Goal: Task Accomplishment & Management: Manage account settings

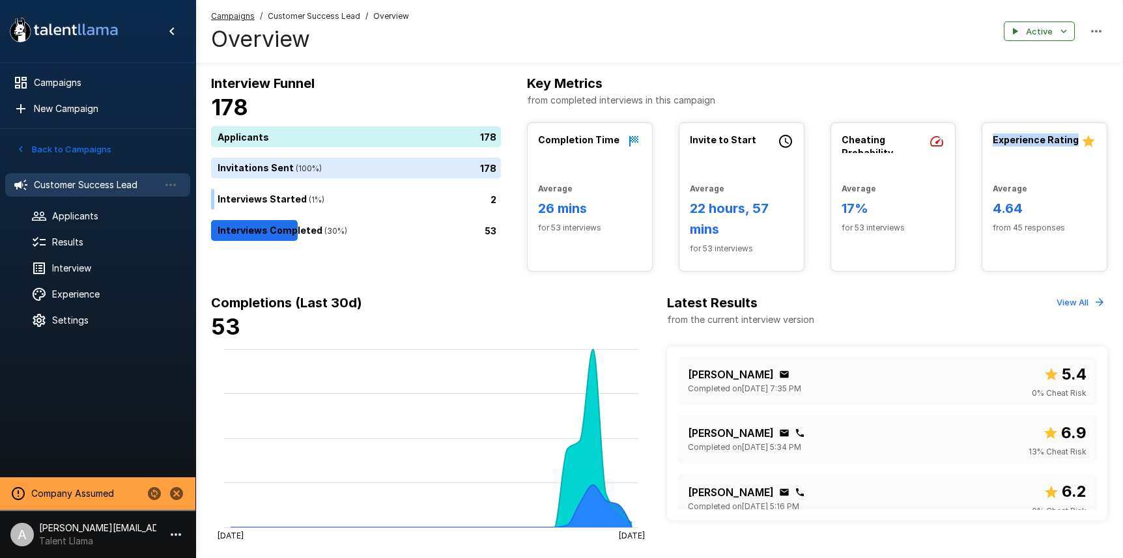
drag, startPoint x: 994, startPoint y: 138, endPoint x: 1103, endPoint y: 149, distance: 109.4
click at [1103, 149] on div "Experience Rating Average 4.64 from 45 responses" at bounding box center [1044, 186] width 124 height 127
drag, startPoint x: 839, startPoint y: 136, endPoint x: 966, endPoint y: 165, distance: 129.7
click at [966, 165] on div "Completion Time Average 26 mins for 53 interviews Invite to Start Average 22 ho…" at bounding box center [817, 196] width 580 height 149
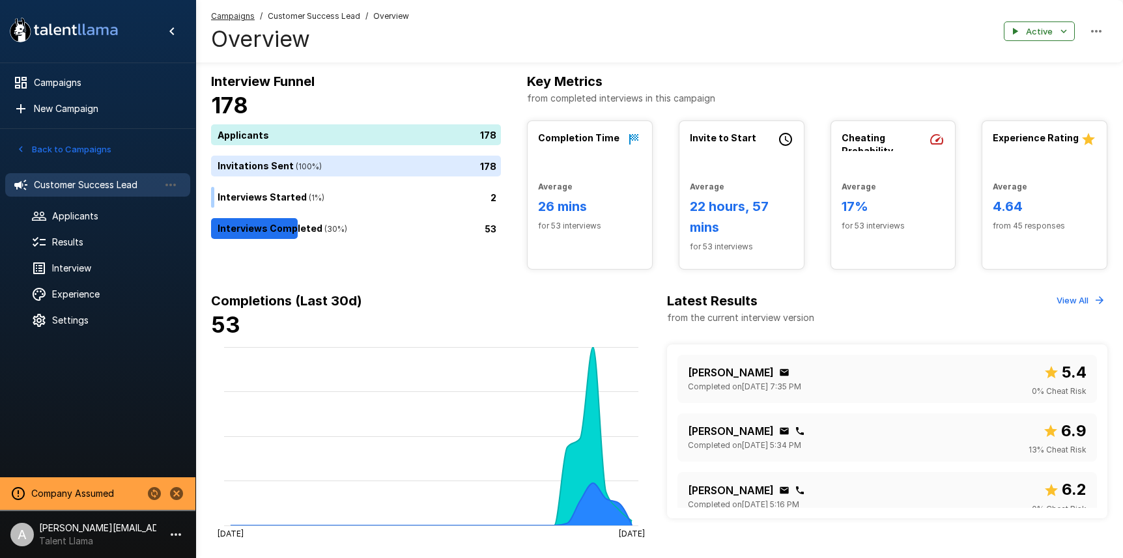
click at [893, 200] on div "Average 17% for 53 interviews" at bounding box center [894, 199] width 104 height 68
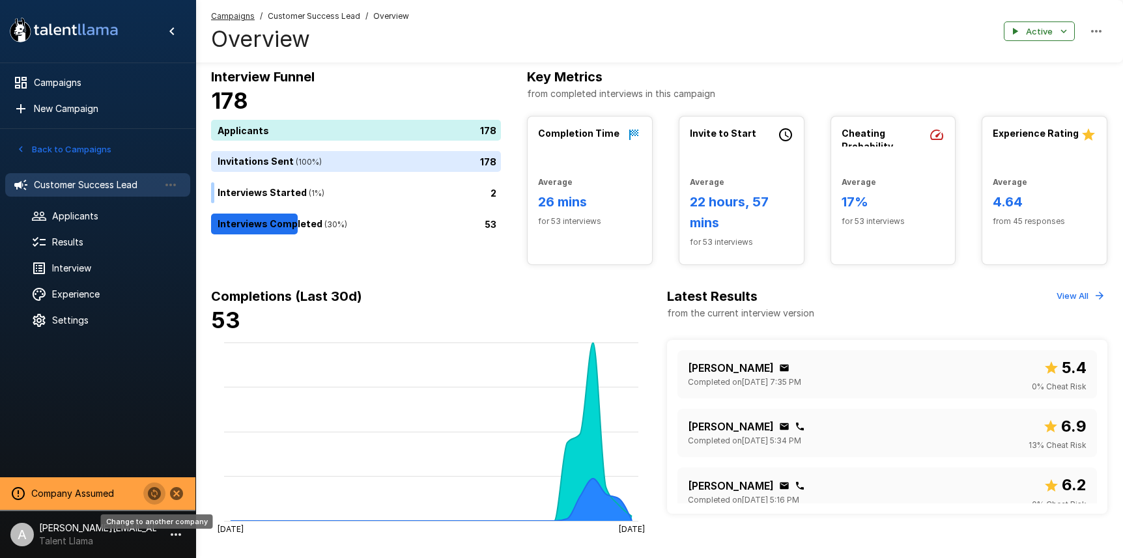
click at [152, 494] on icon "Change to another company" at bounding box center [154, 493] width 13 height 13
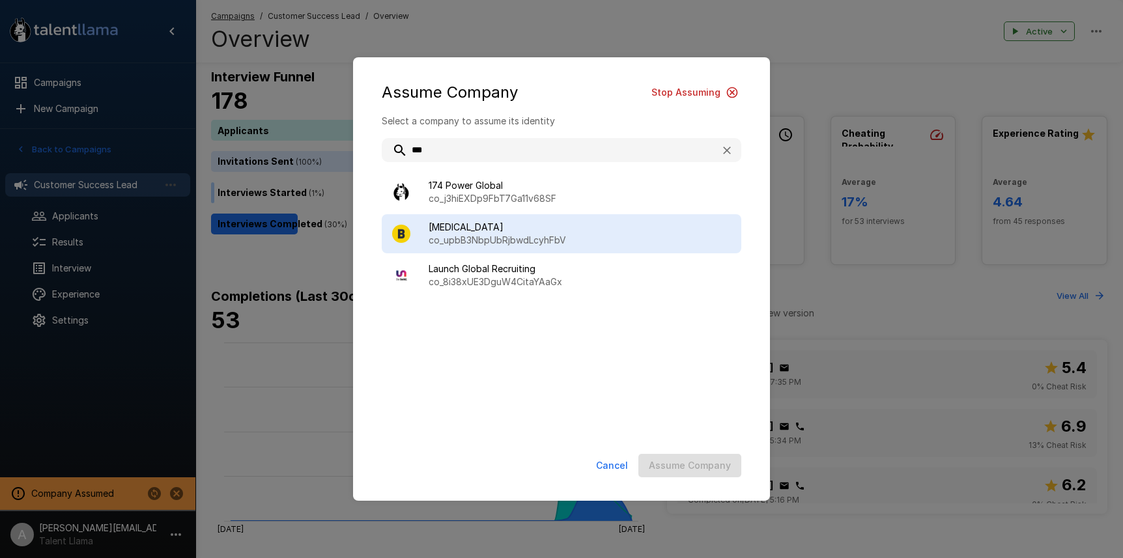
type input "***"
click at [531, 237] on p "co_upbB3NbpUbRjbwdLcyhFbV" at bounding box center [580, 240] width 302 height 13
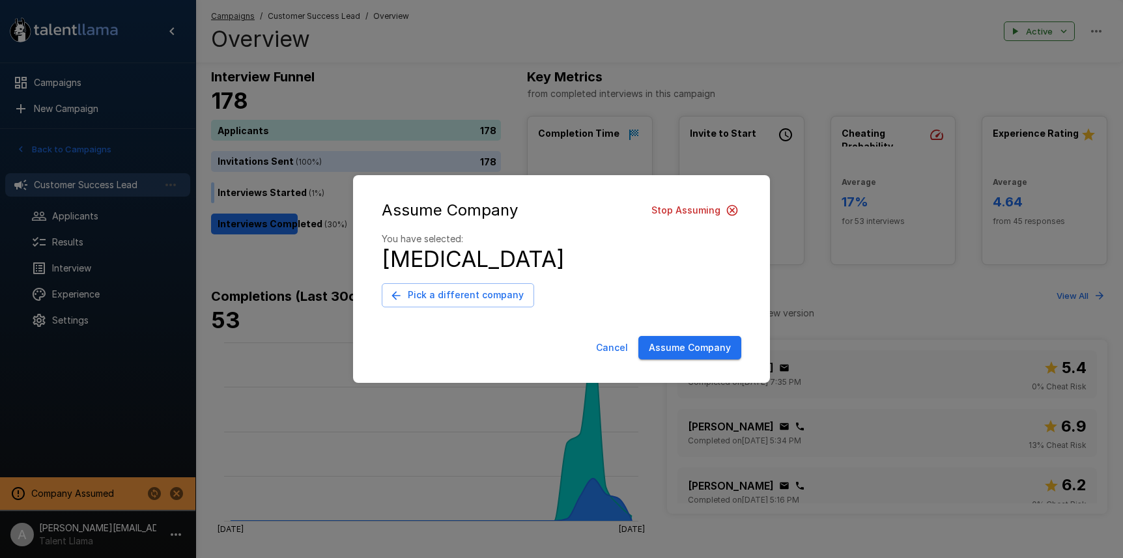
click at [692, 345] on button "Assume Company" at bounding box center [689, 348] width 103 height 24
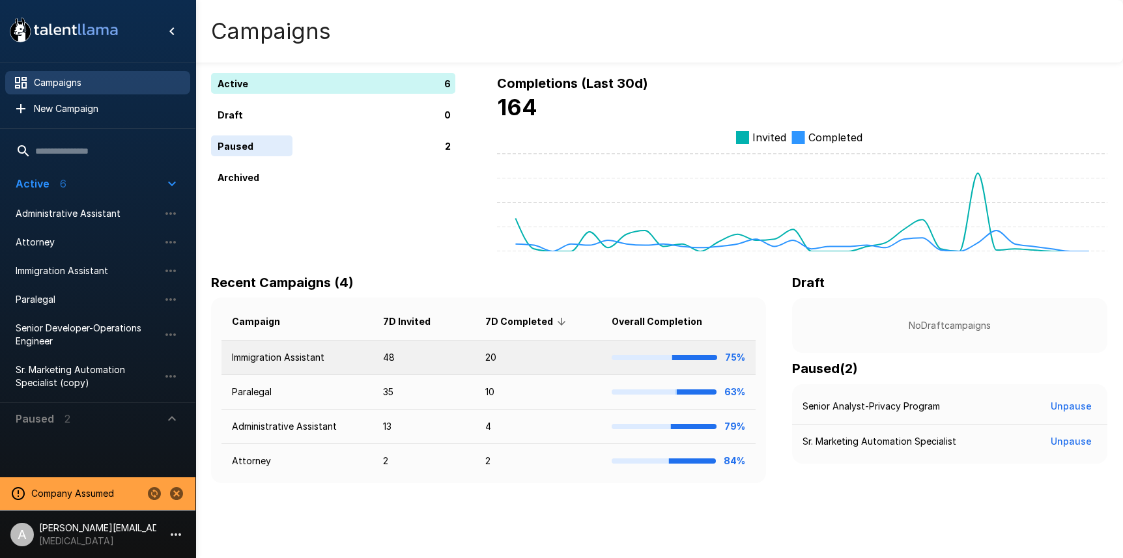
click at [532, 361] on td "20" at bounding box center [538, 358] width 126 height 35
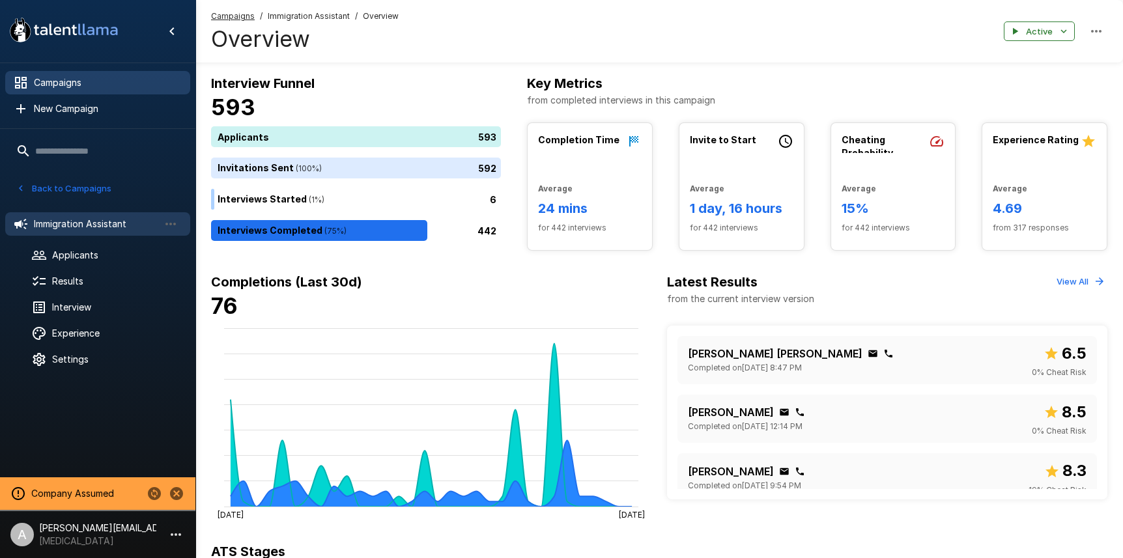
click at [59, 89] on span "Campaigns" at bounding box center [107, 82] width 146 height 13
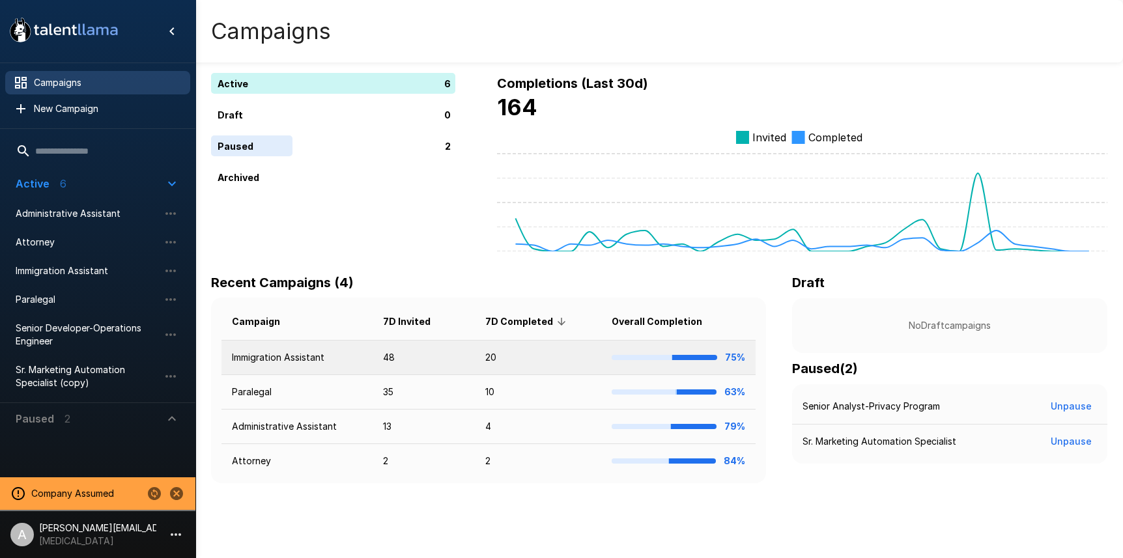
click at [448, 359] on td "48" at bounding box center [424, 358] width 102 height 35
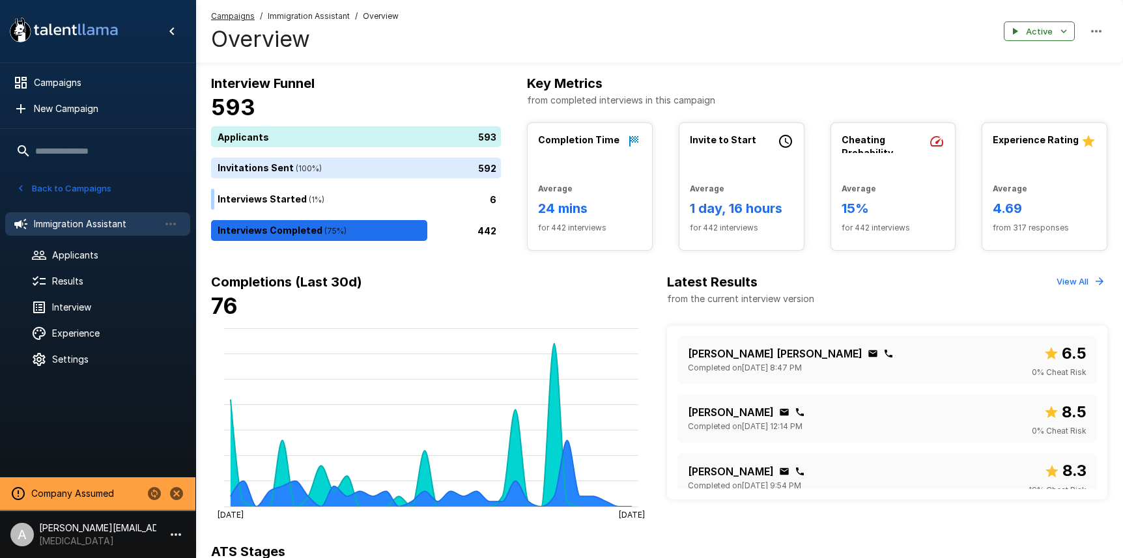
click at [173, 534] on icon "button" at bounding box center [176, 535] width 10 height 3
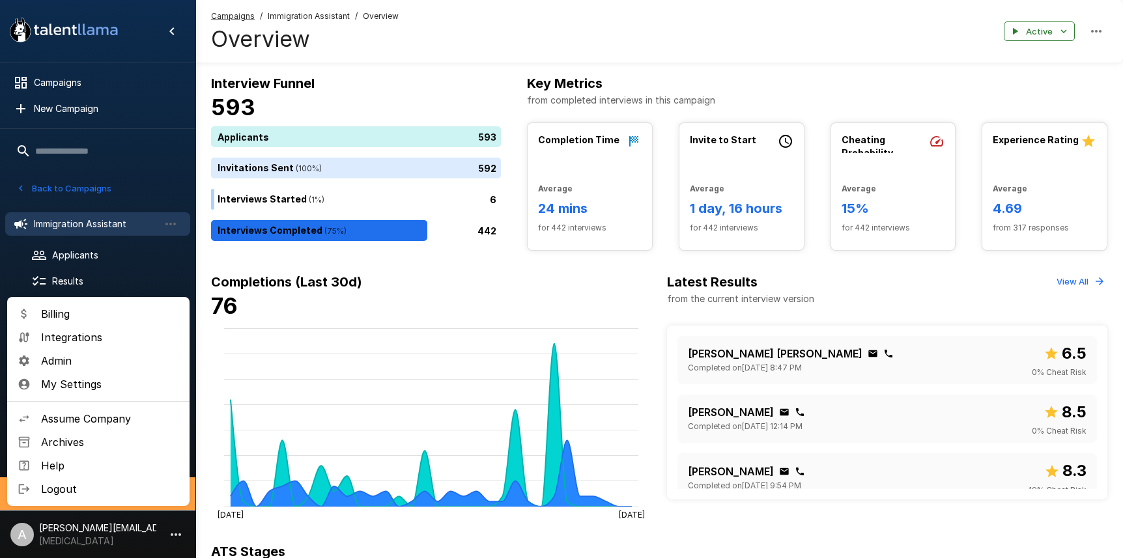
click at [287, 323] on div at bounding box center [561, 279] width 1123 height 558
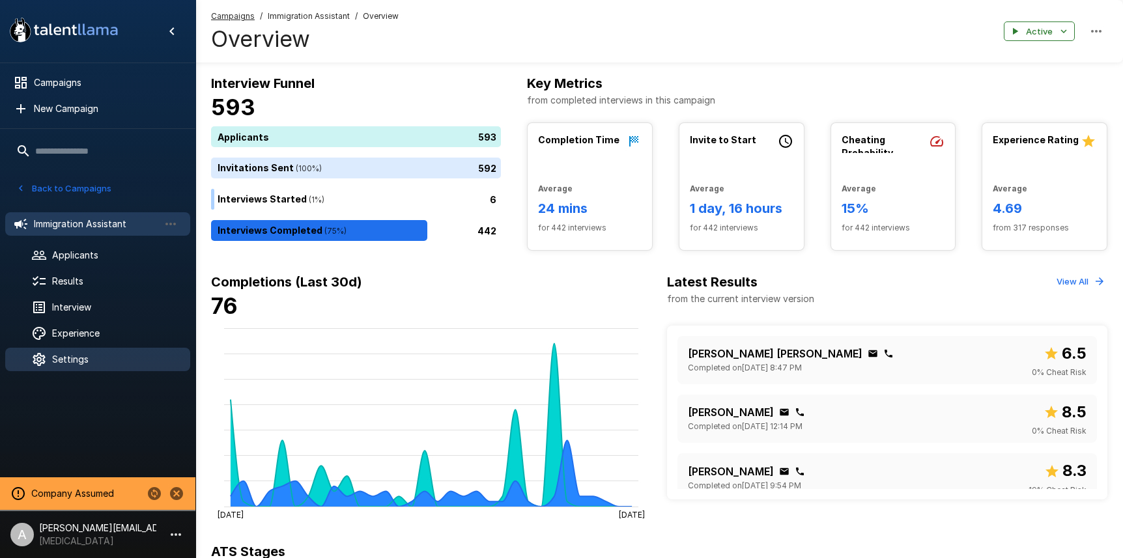
click at [96, 361] on span "Settings" at bounding box center [116, 359] width 128 height 13
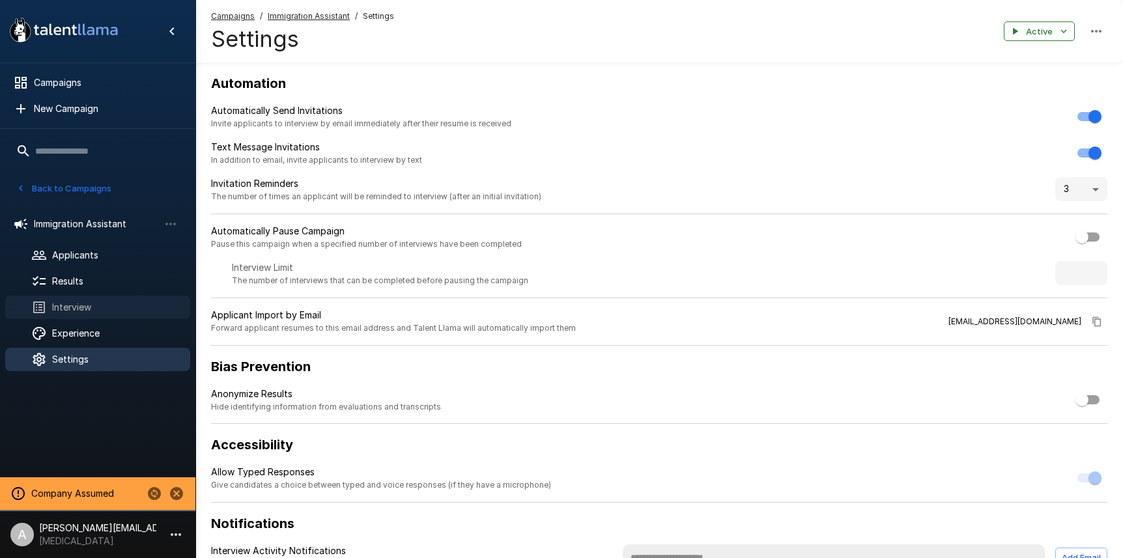
click at [100, 307] on span "Interview" at bounding box center [116, 307] width 128 height 13
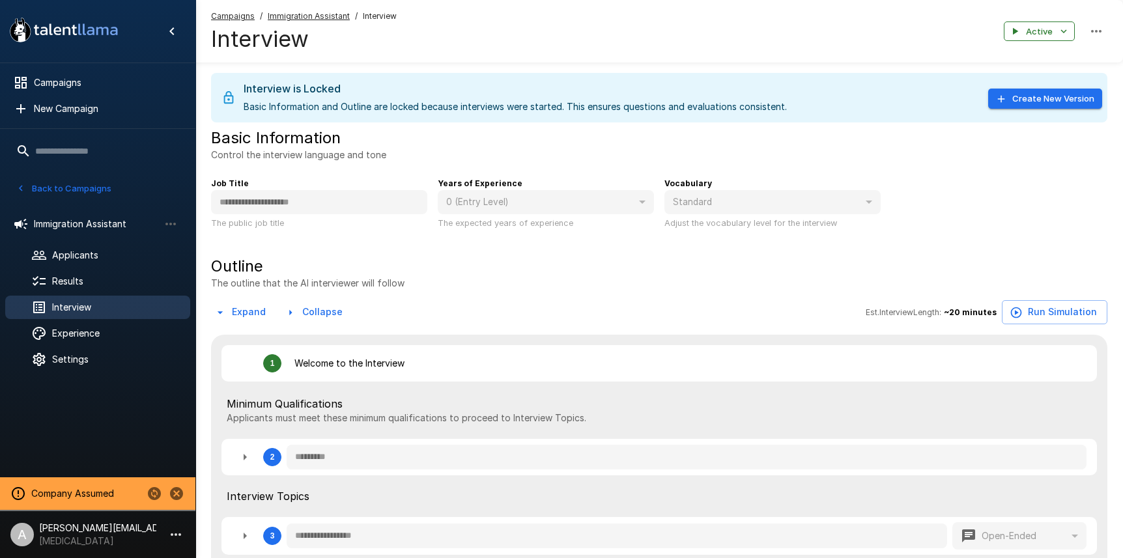
type textarea "*"
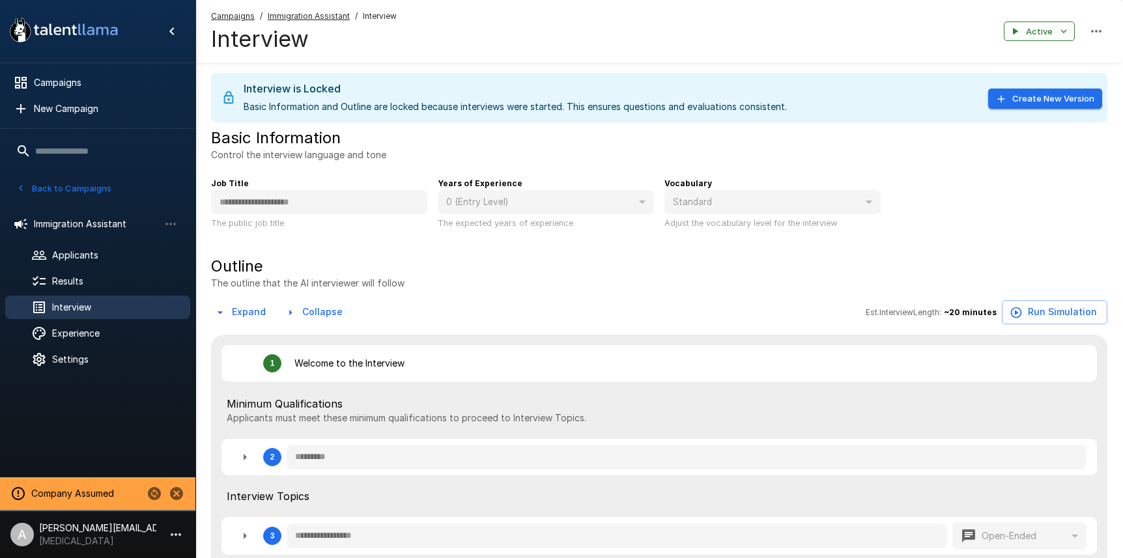
type textarea "*"
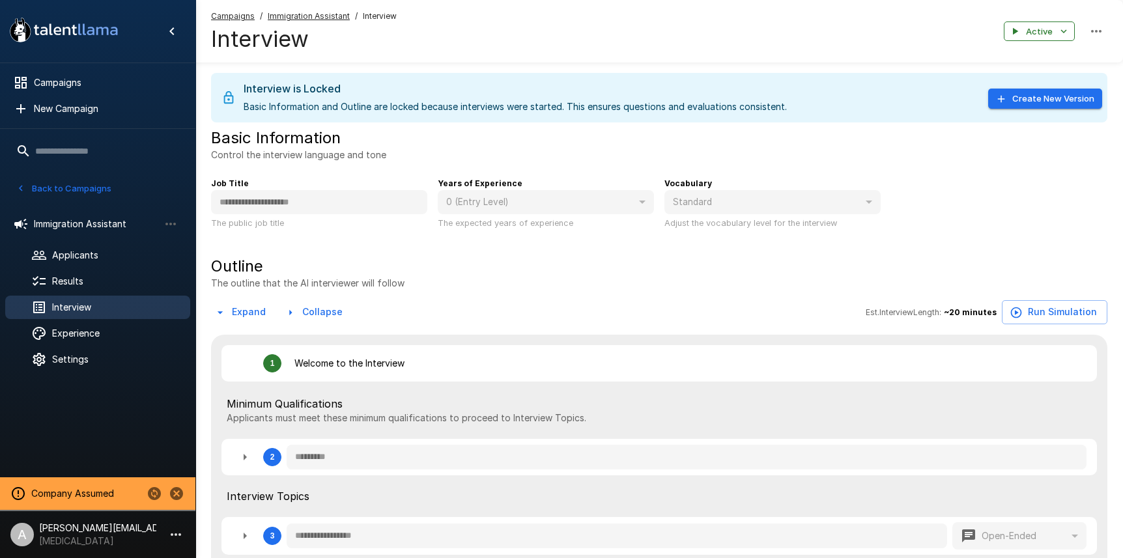
type textarea "*"
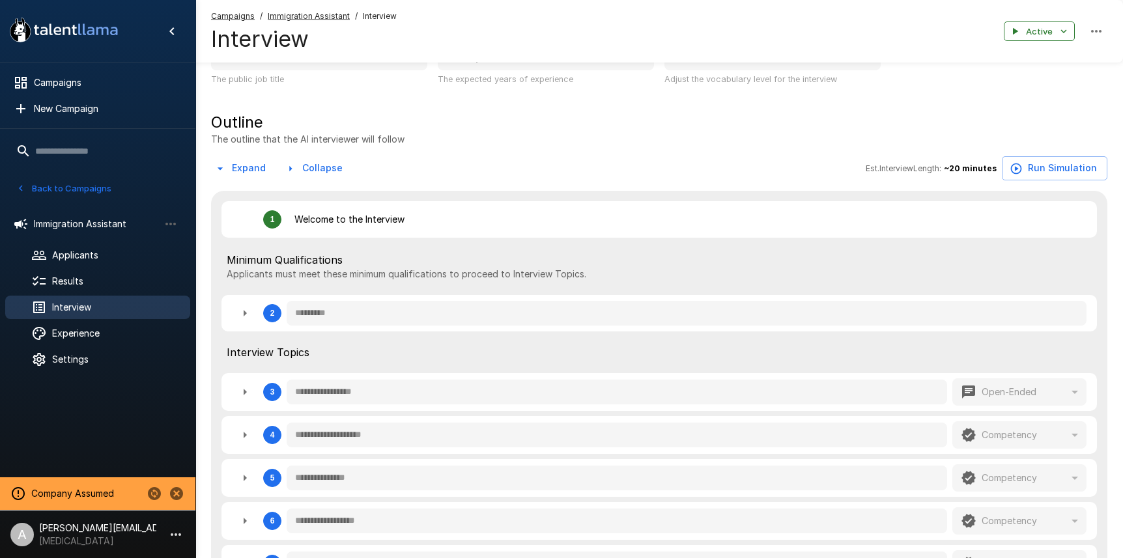
scroll to position [157, 0]
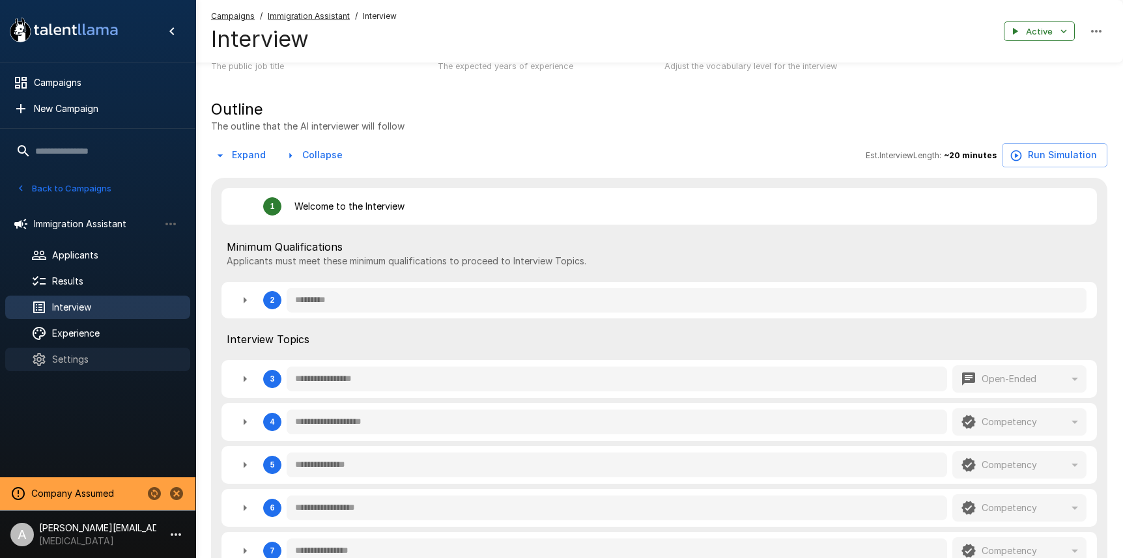
click at [81, 358] on span "Settings" at bounding box center [116, 359] width 128 height 13
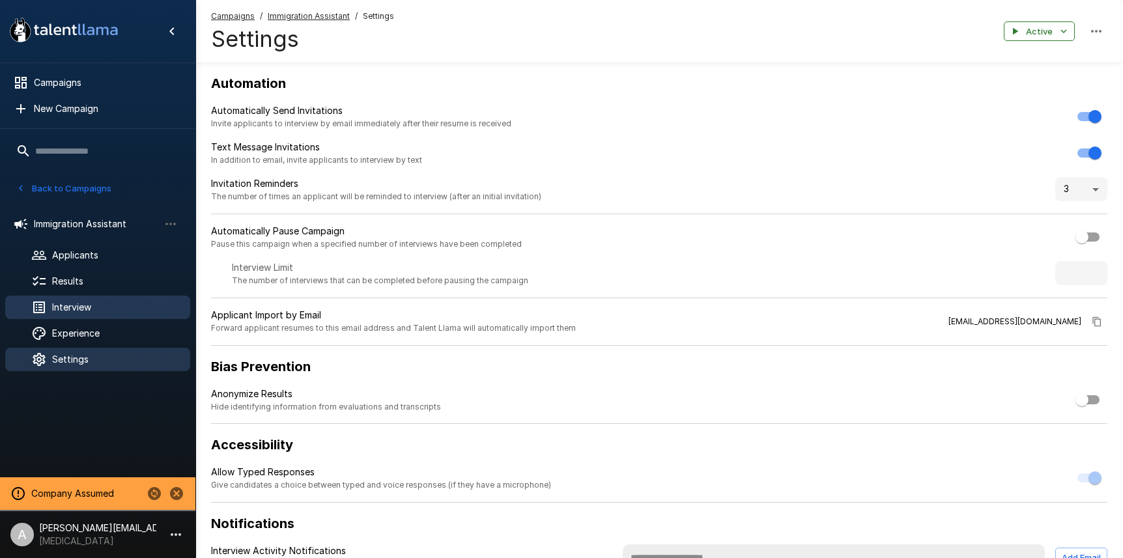
click at [93, 310] on span "Interview" at bounding box center [116, 307] width 128 height 13
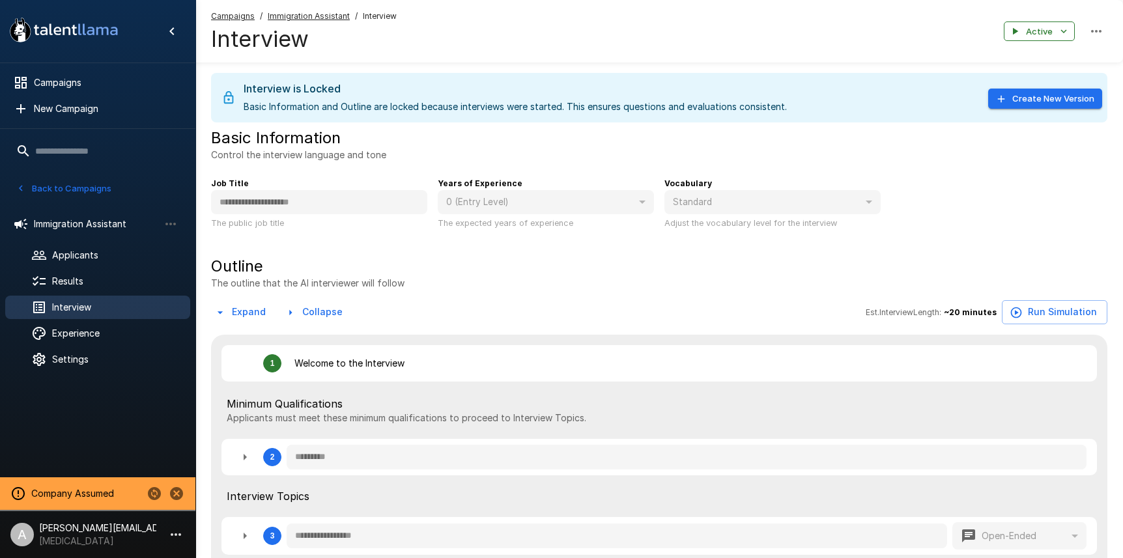
type textarea "*"
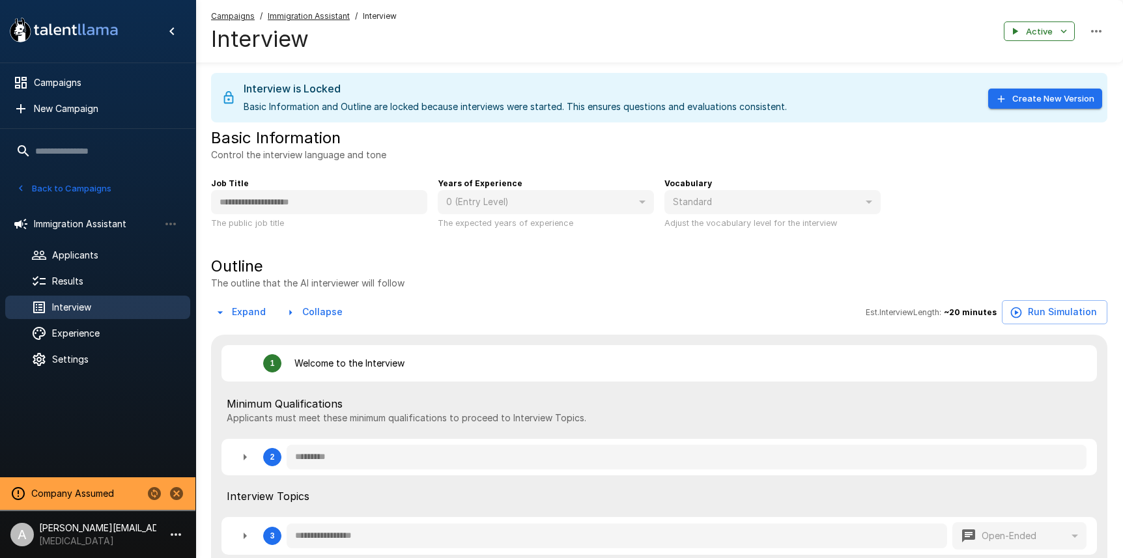
type textarea "*"
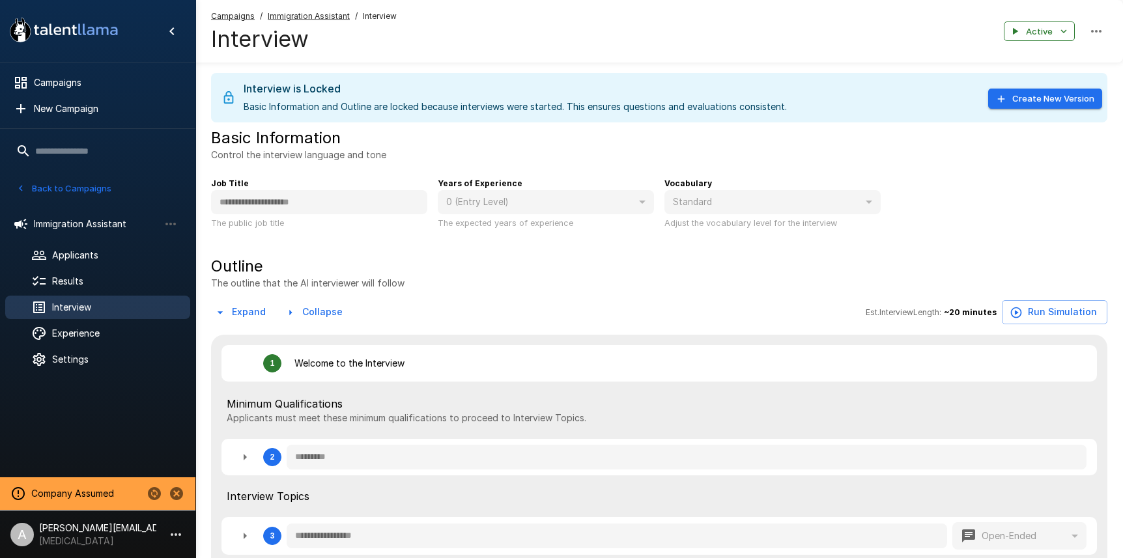
type textarea "*"
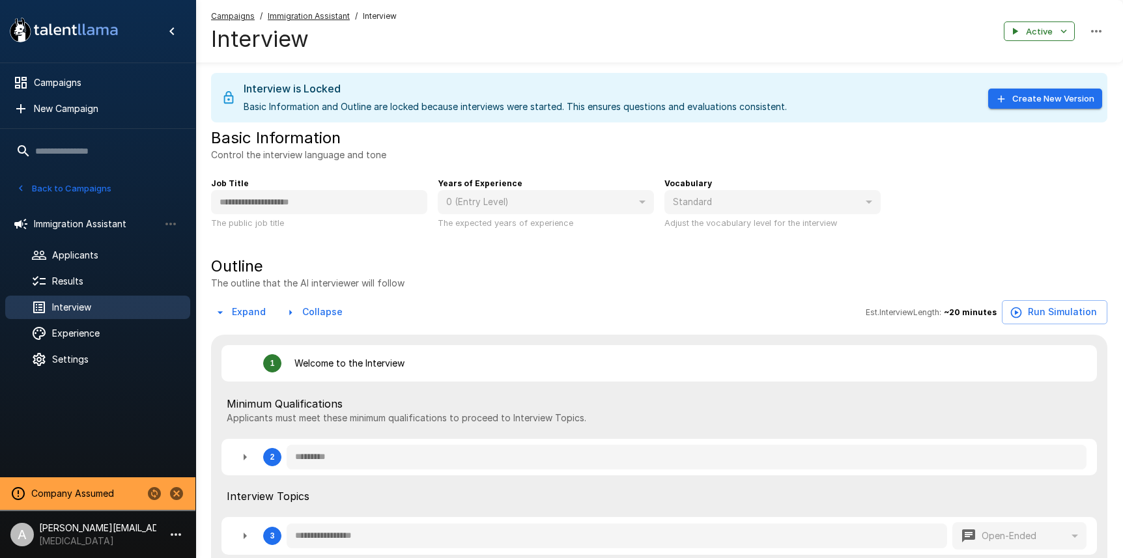
type textarea "*"
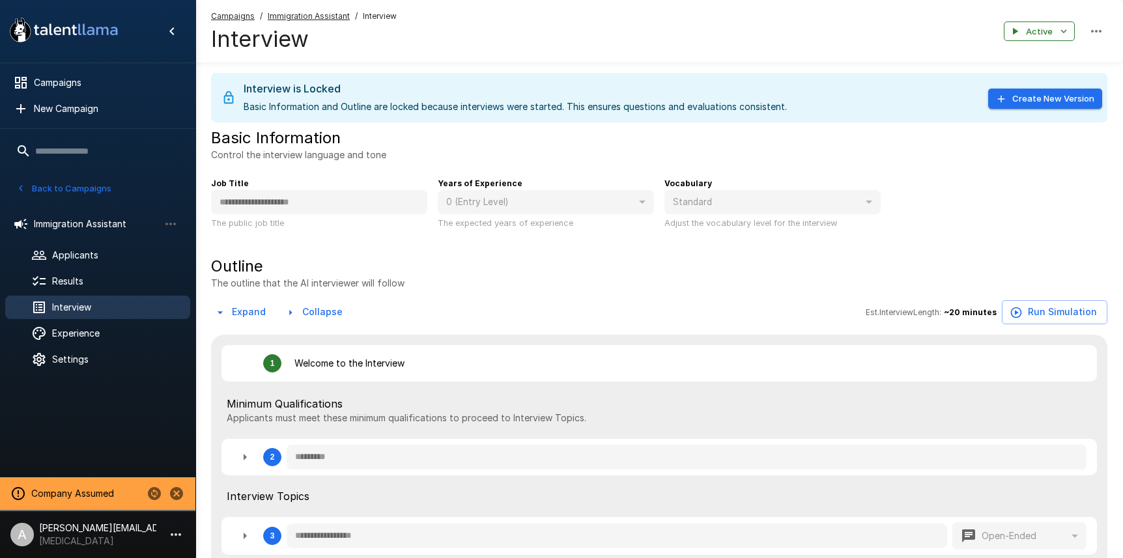
type textarea "*"
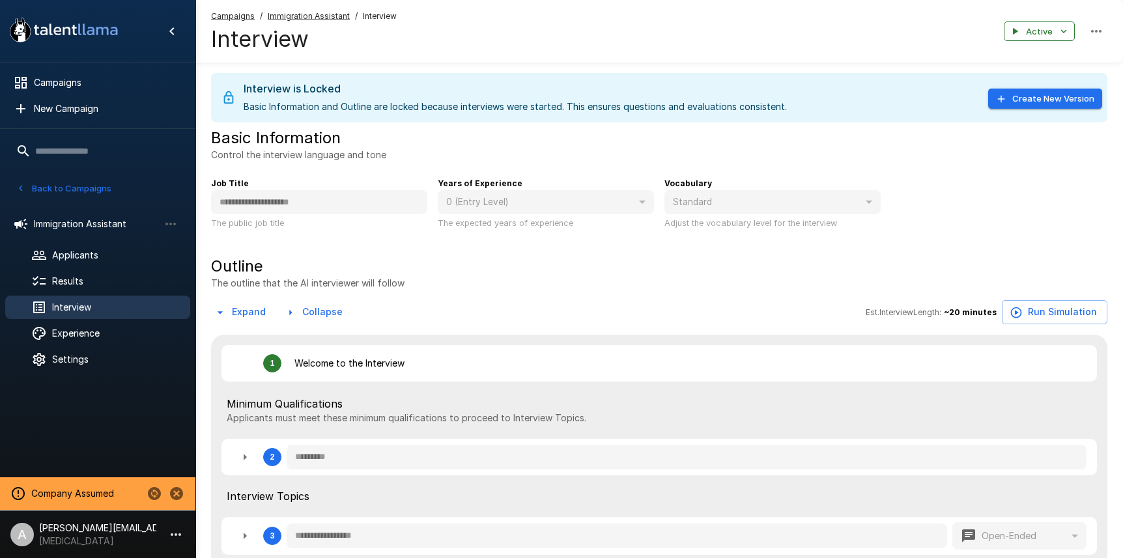
type textarea "*"
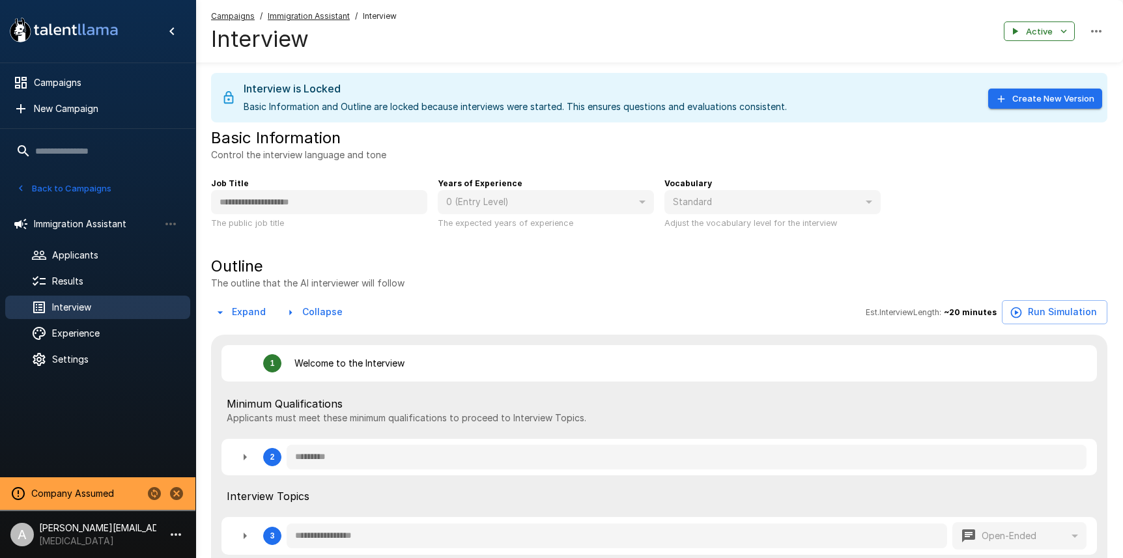
type textarea "*"
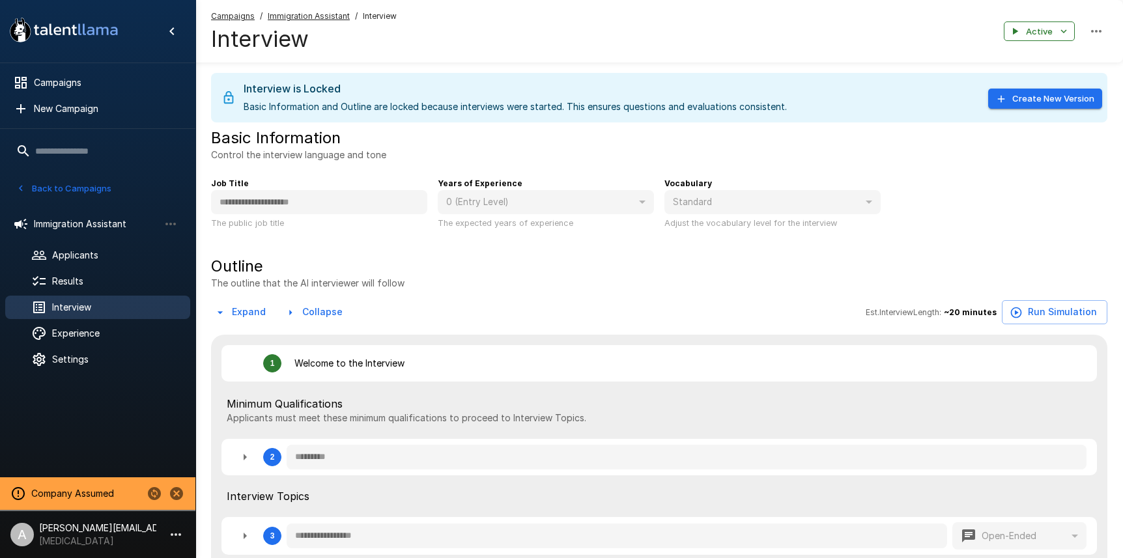
type textarea "*"
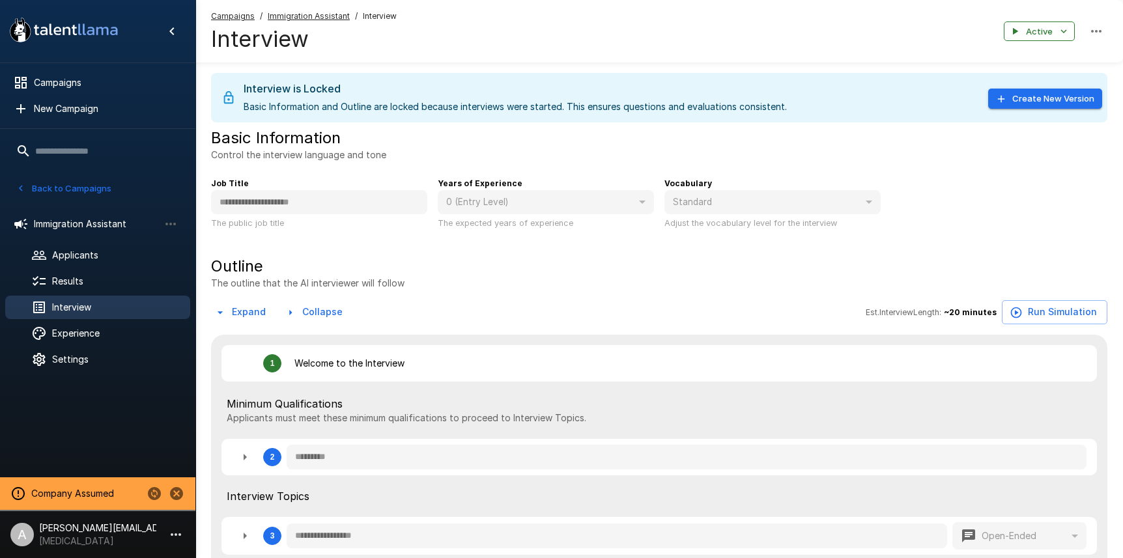
type textarea "*"
click at [93, 291] on div "Results" at bounding box center [97, 281] width 185 height 23
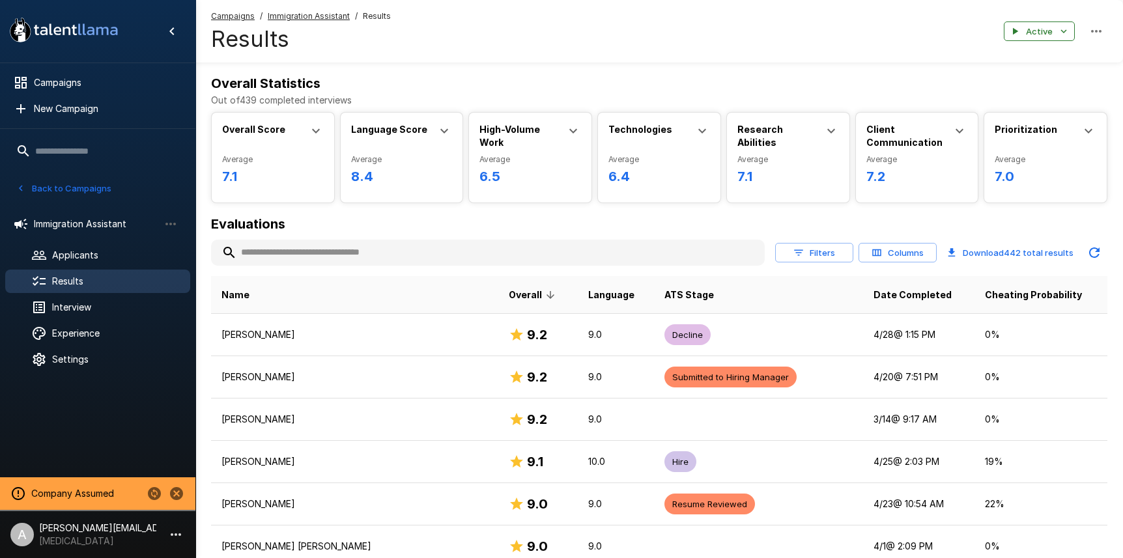
click at [669, 135] on div "Technologies" at bounding box center [660, 138] width 102 height 30
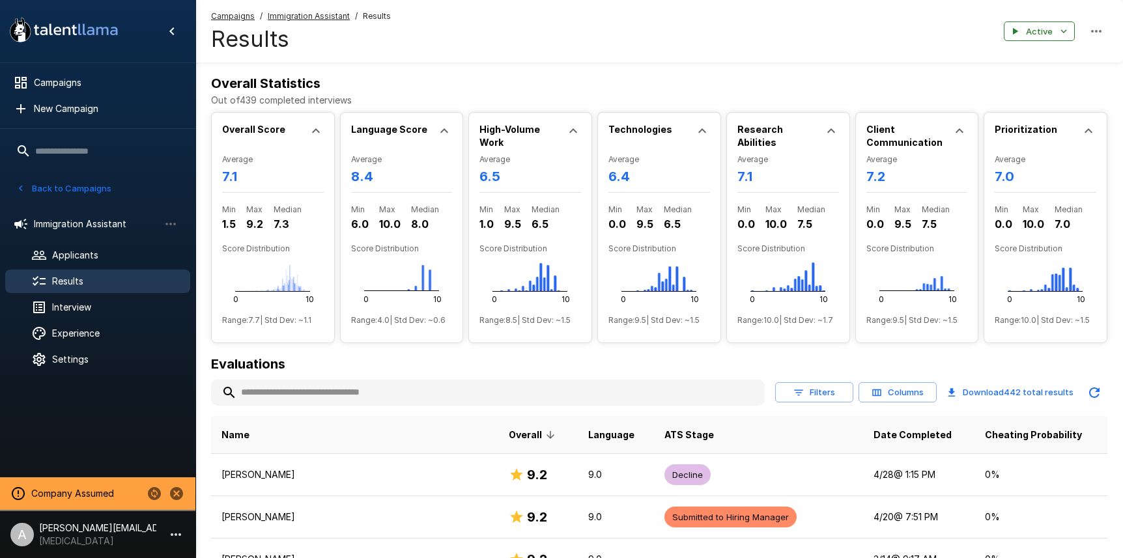
click at [952, 135] on icon at bounding box center [960, 131] width 16 height 16
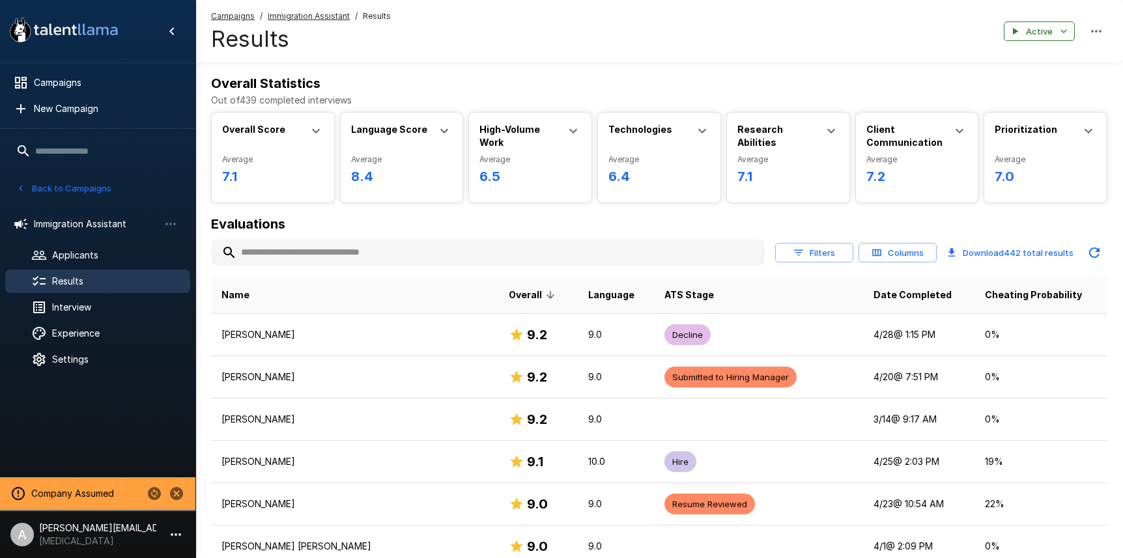
click at [336, 16] on u "Immigration Assistant" at bounding box center [309, 16] width 82 height 10
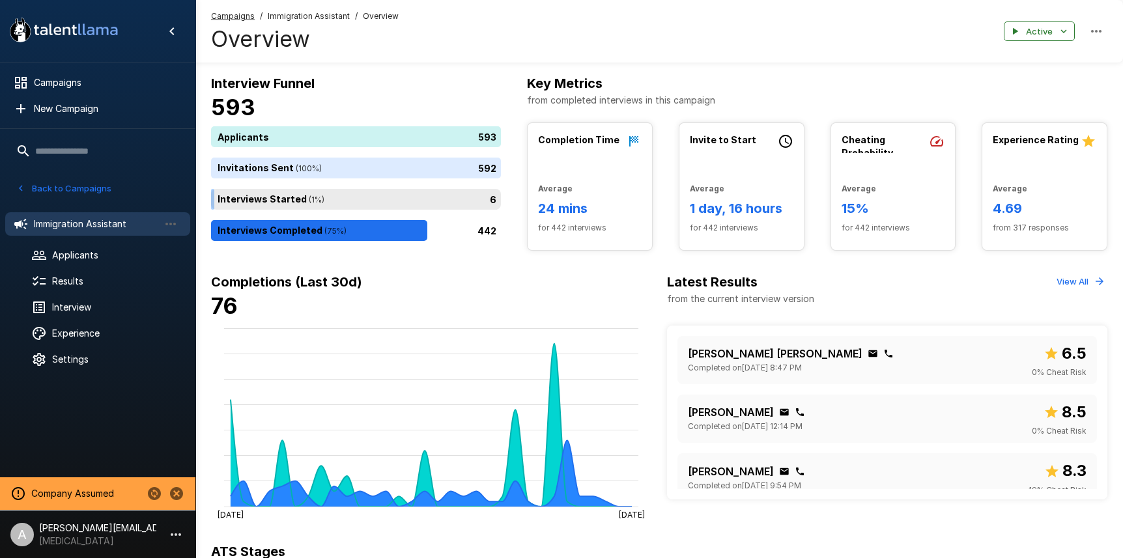
click at [306, 200] on div "6" at bounding box center [358, 199] width 295 height 21
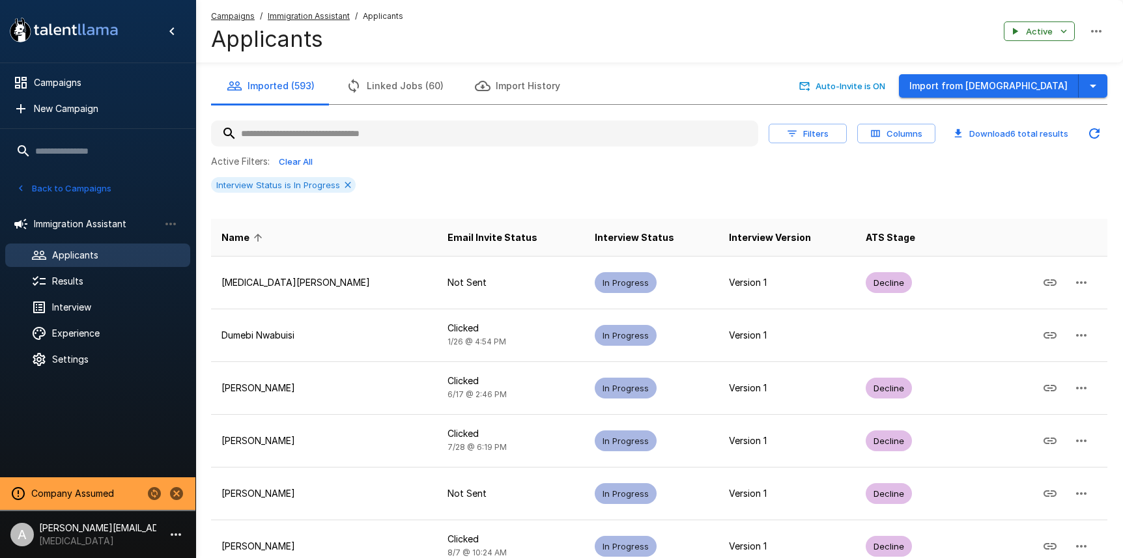
click at [313, 21] on span "Immigration Assistant" at bounding box center [309, 16] width 82 height 13
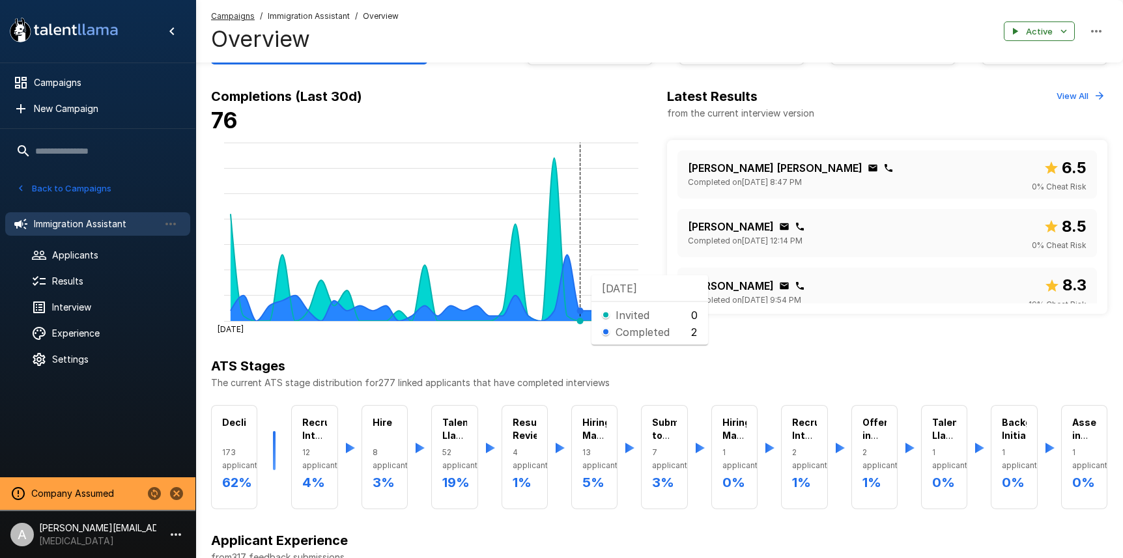
scroll to position [182, 0]
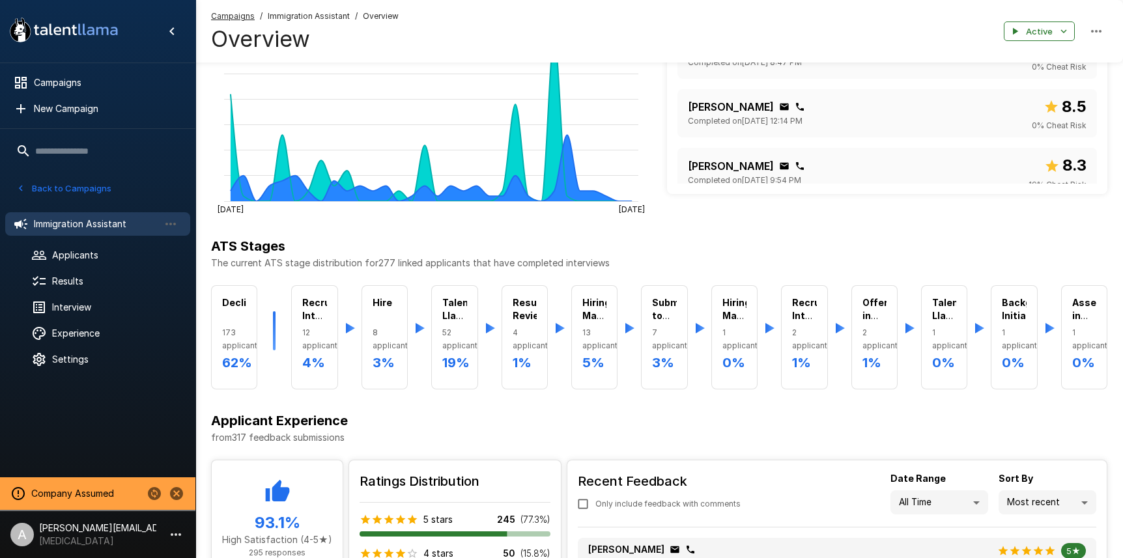
scroll to position [349, 0]
